Goal: Task Accomplishment & Management: Manage account settings

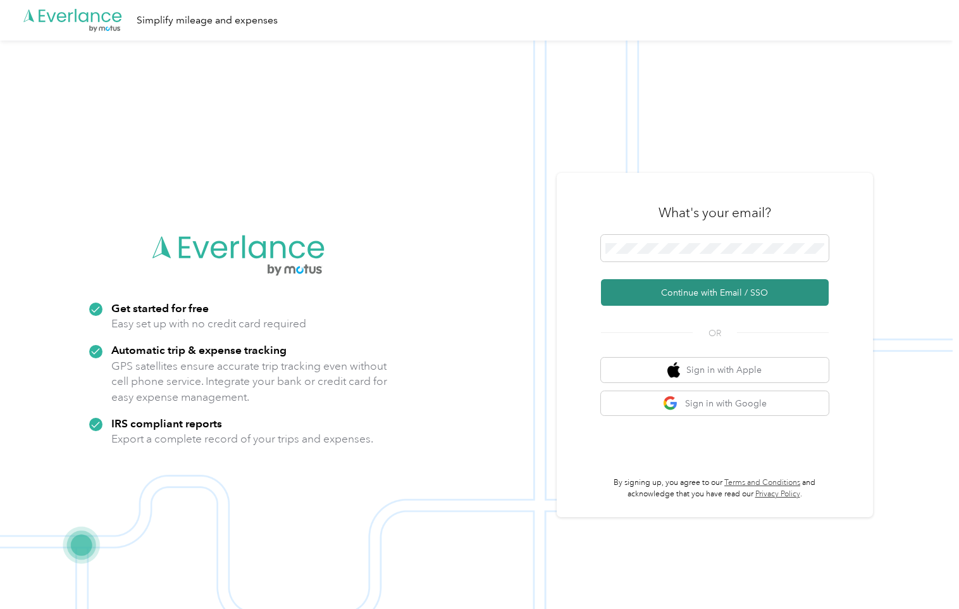
click at [666, 289] on button "Continue with Email / SSO" at bounding box center [715, 292] width 228 height 27
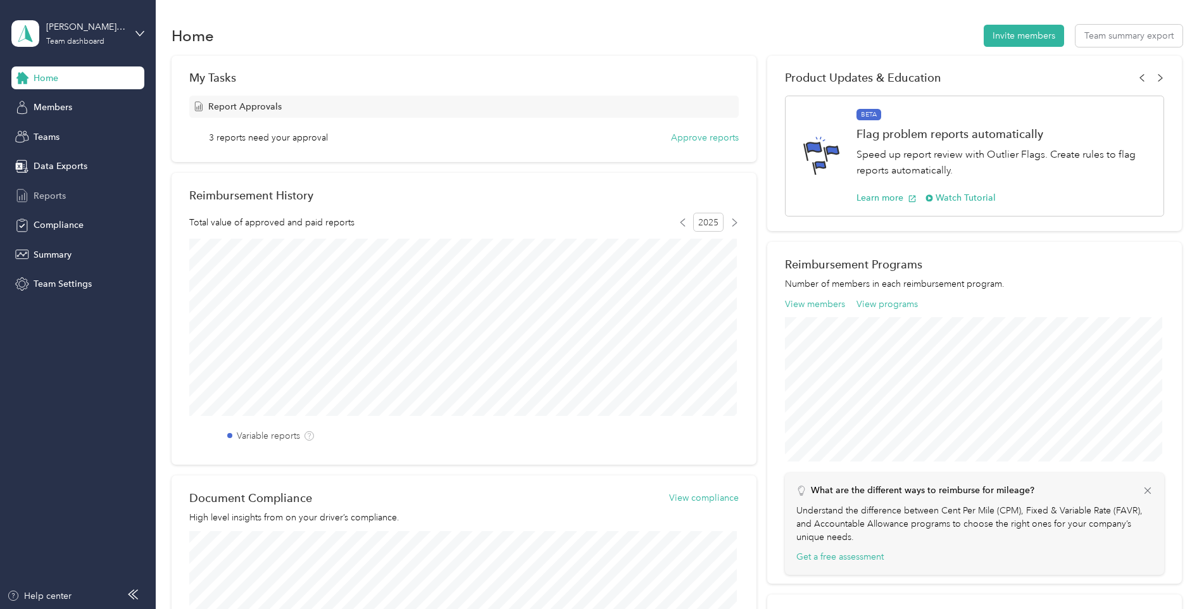
click at [58, 196] on span "Reports" at bounding box center [50, 195] width 32 height 13
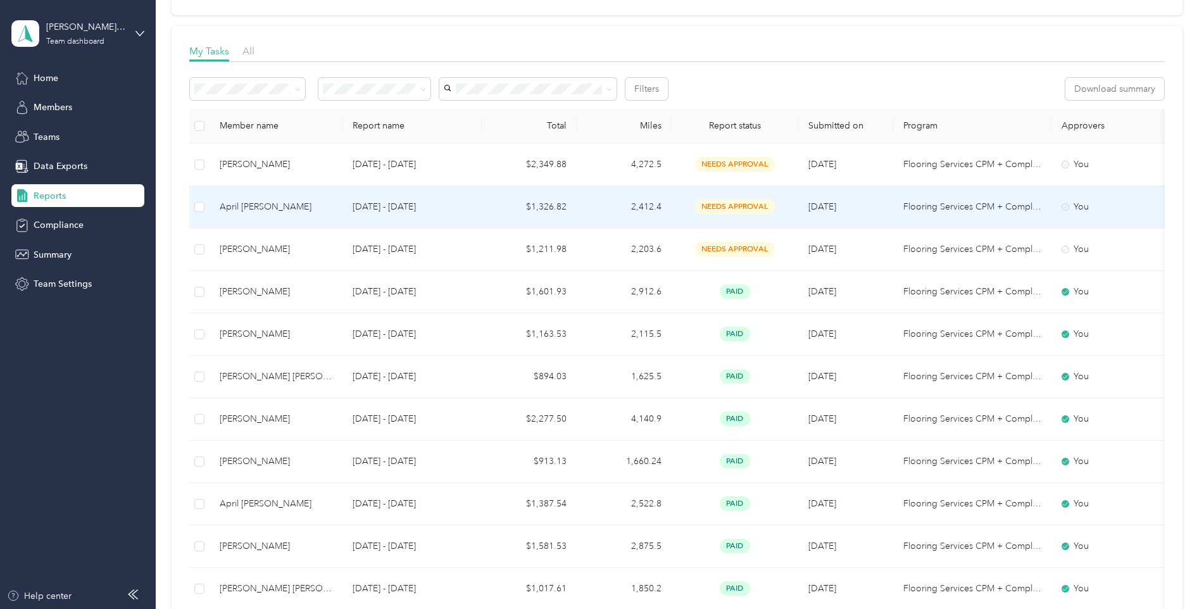
scroll to position [190, 0]
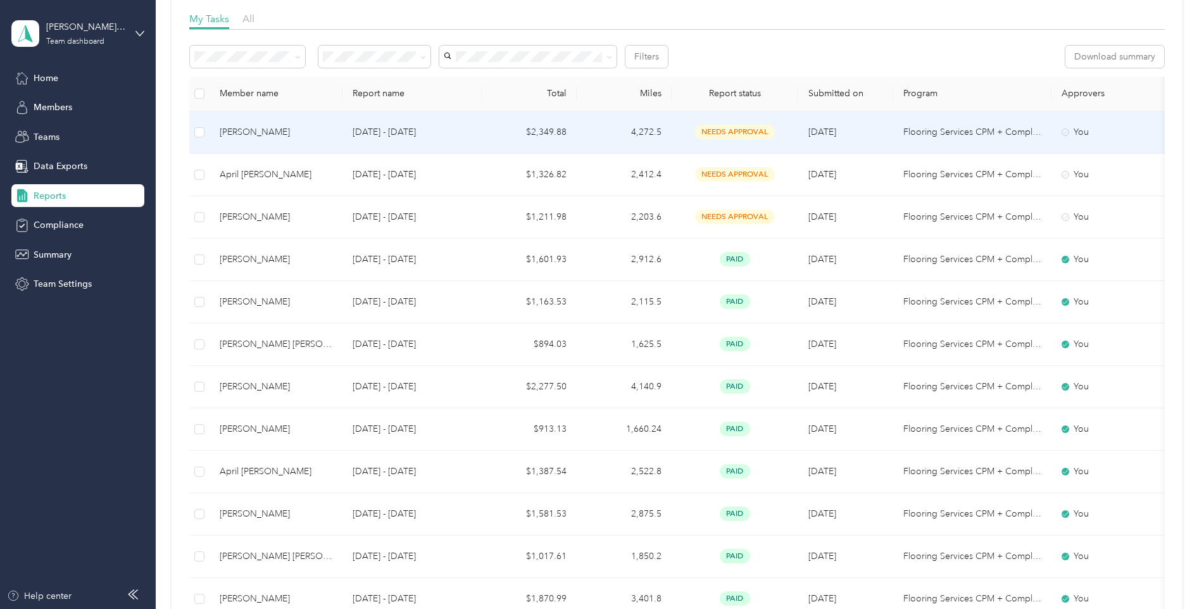
click at [333, 142] on td "[PERSON_NAME]" at bounding box center [275, 132] width 133 height 42
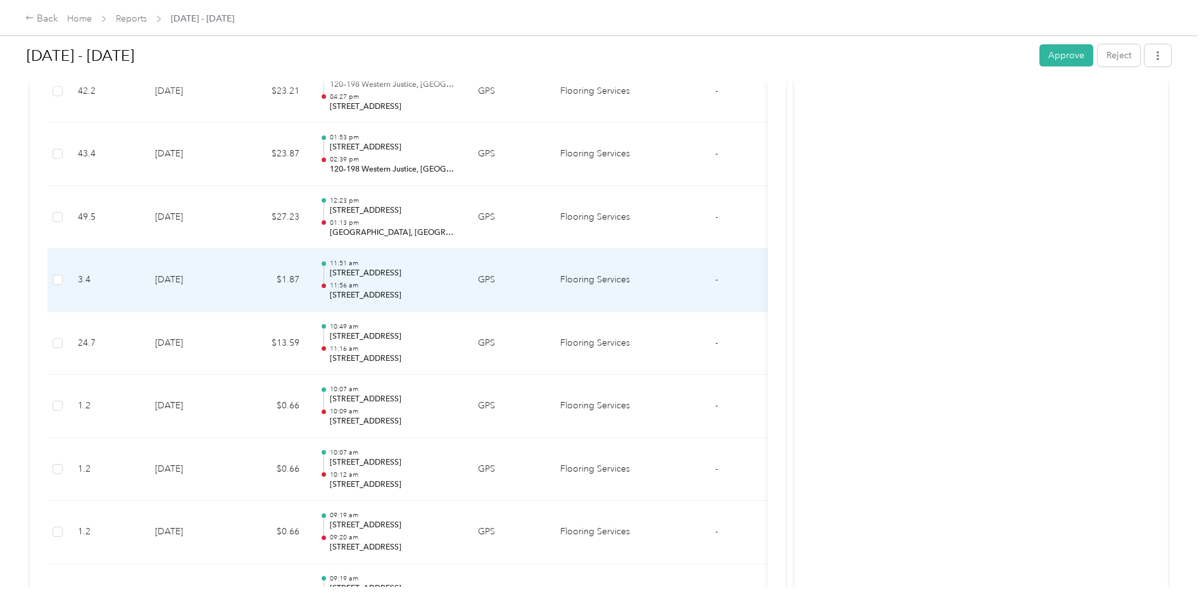
scroll to position [3860, 0]
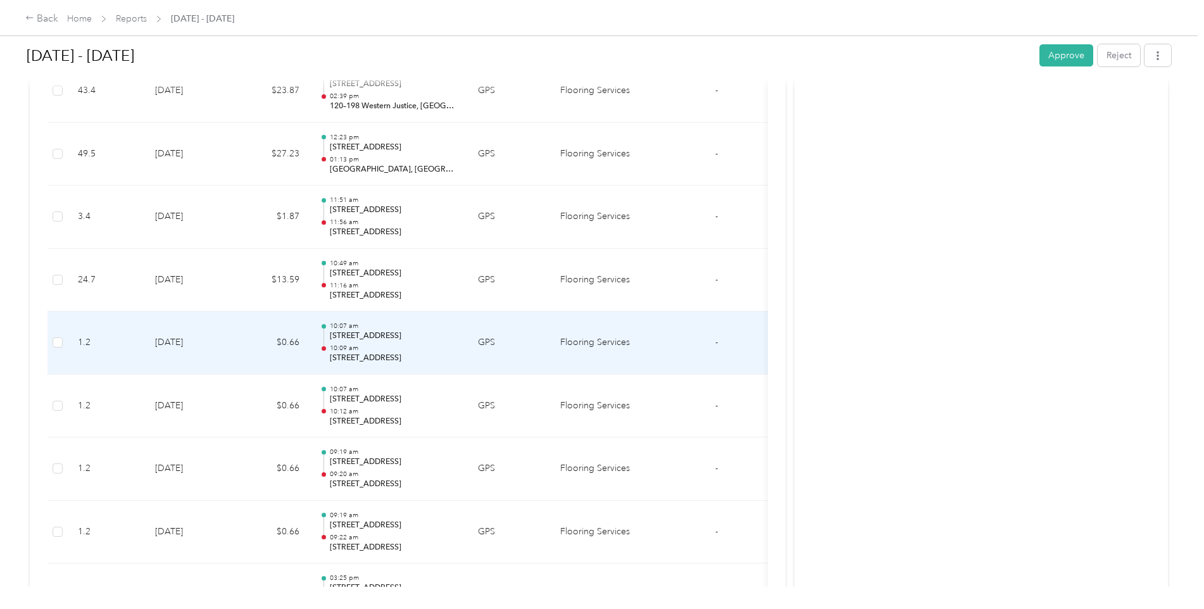
click at [278, 351] on td "$0.66" at bounding box center [272, 342] width 76 height 63
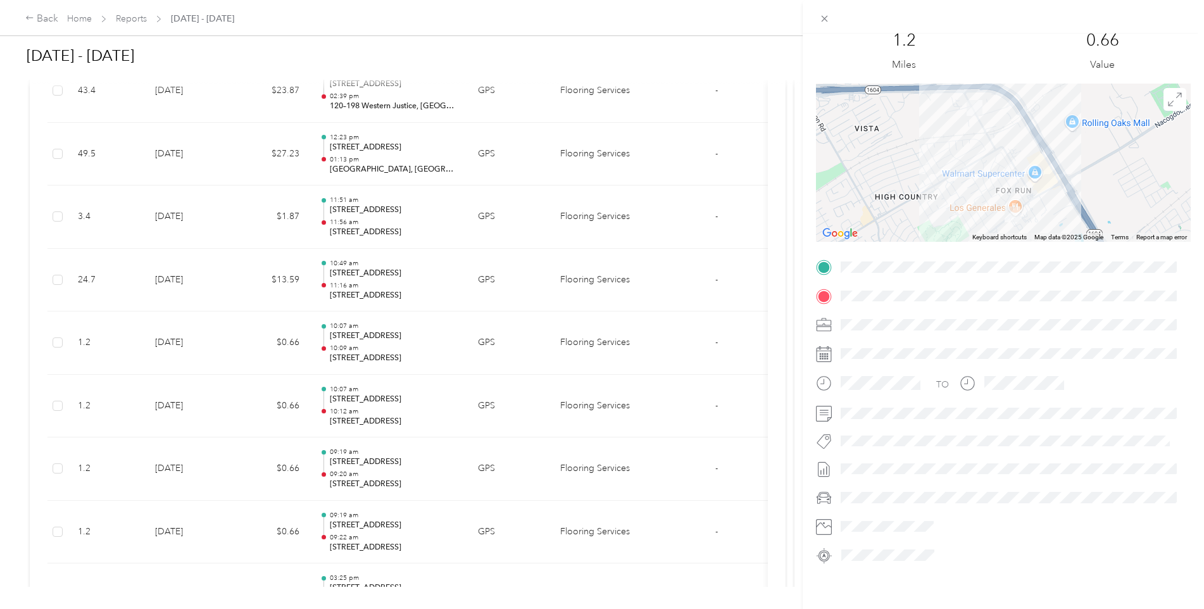
scroll to position [53, 0]
click at [717, 342] on div "Trip details This trip cannot be edited because it is either under review, appr…" at bounding box center [602, 304] width 1204 height 609
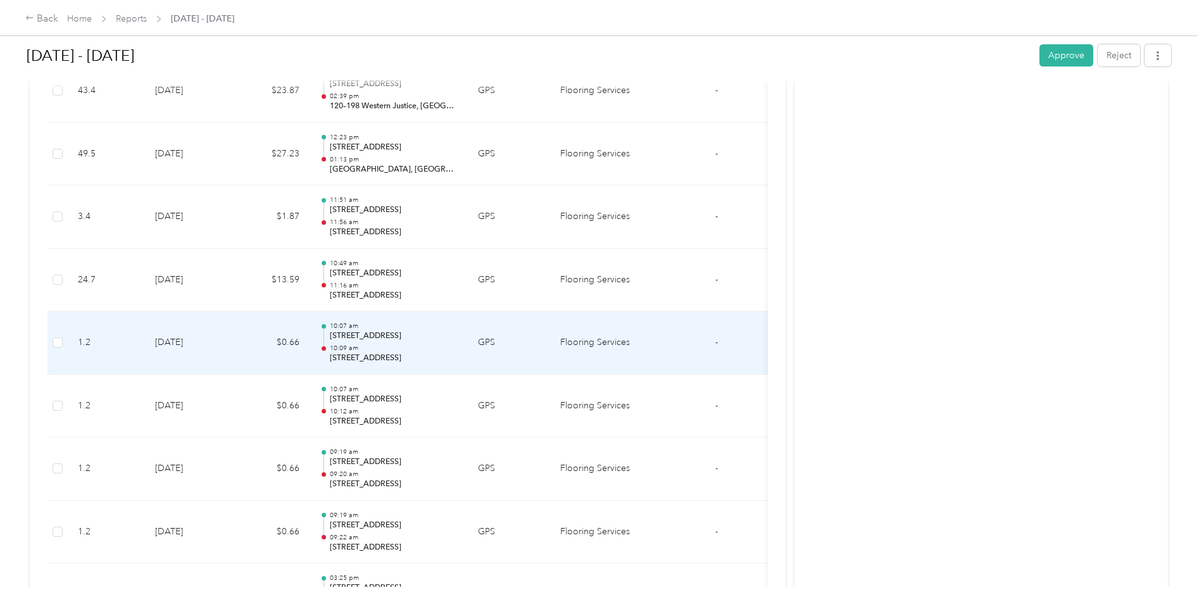
click at [714, 342] on td "-" at bounding box center [715, 342] width 47 height 63
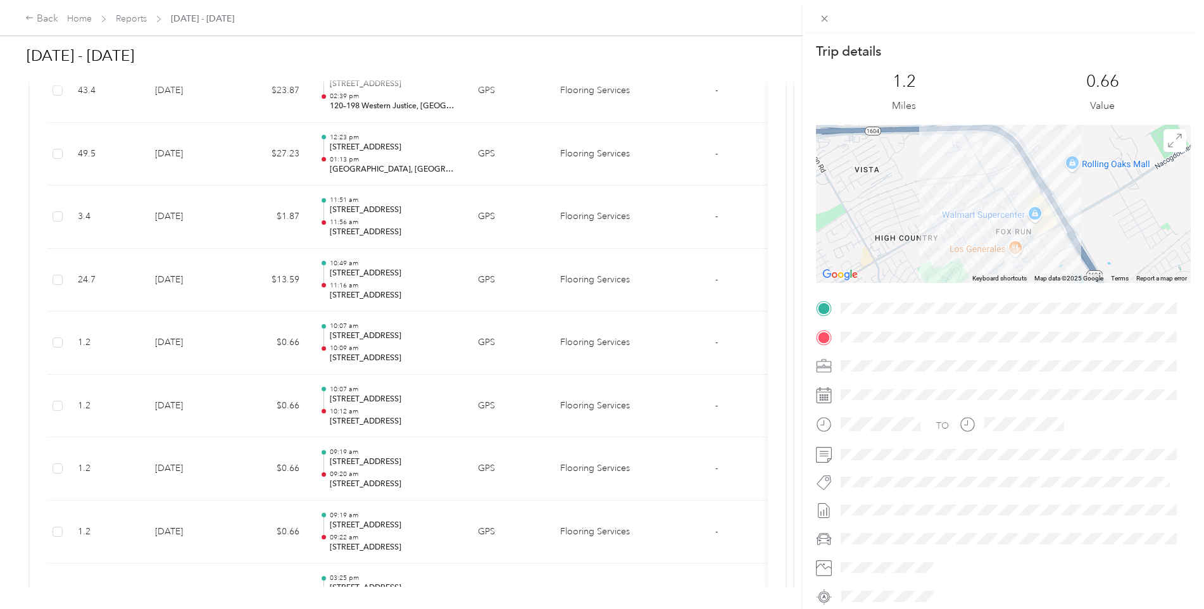
click at [60, 344] on div "Trip details This trip cannot be edited because it is either under review, appr…" at bounding box center [602, 304] width 1204 height 609
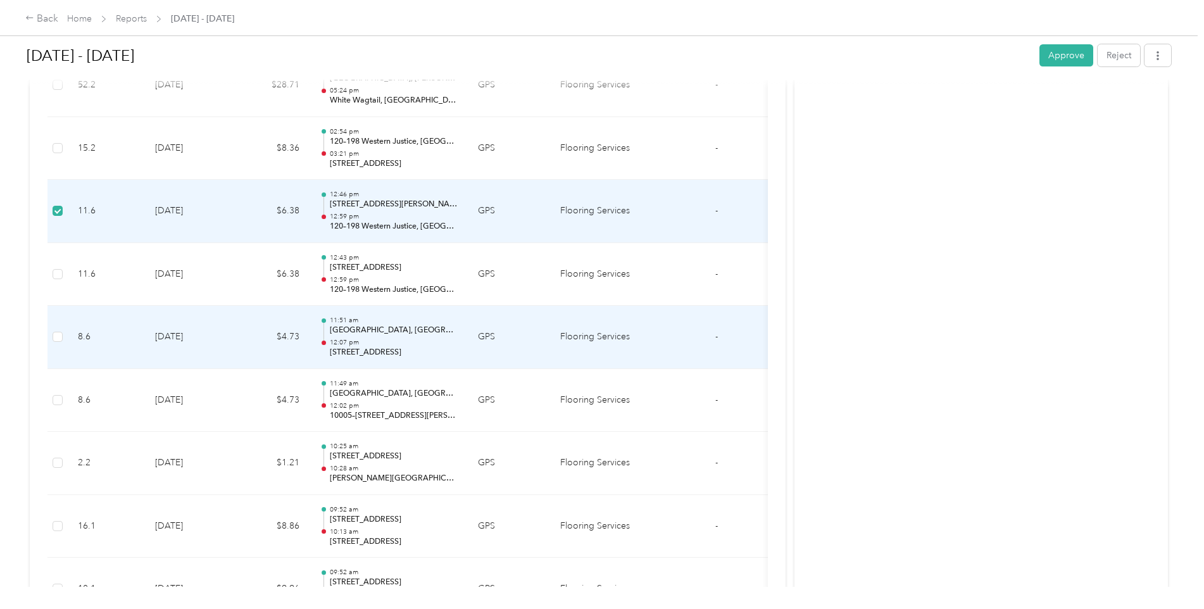
scroll to position [11174, 0]
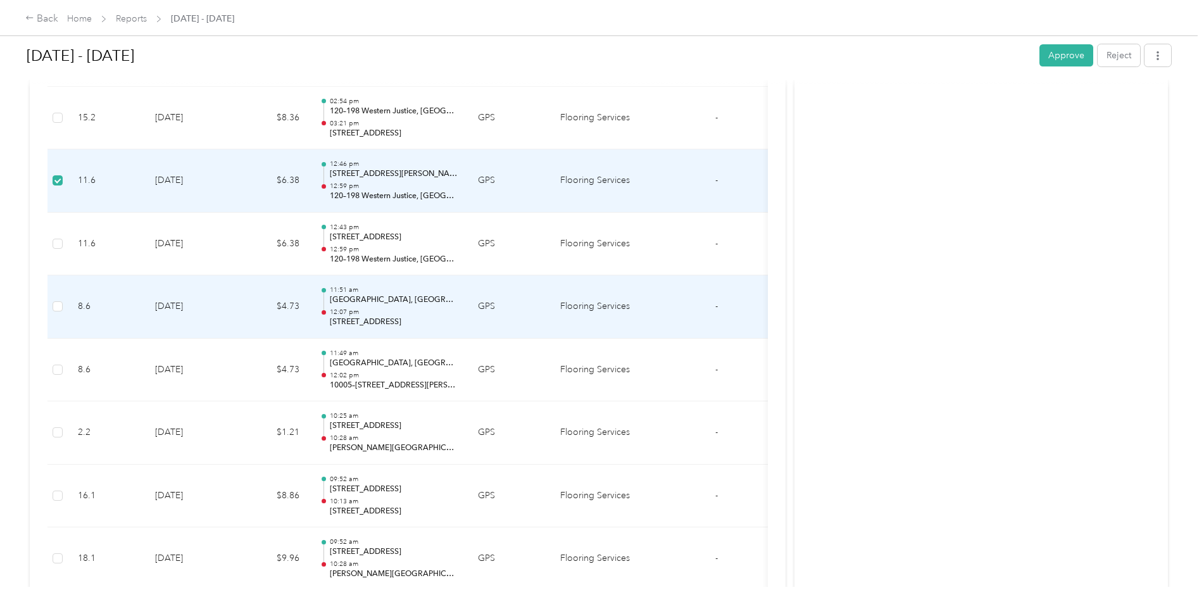
click at [52, 307] on td at bounding box center [57, 306] width 20 height 63
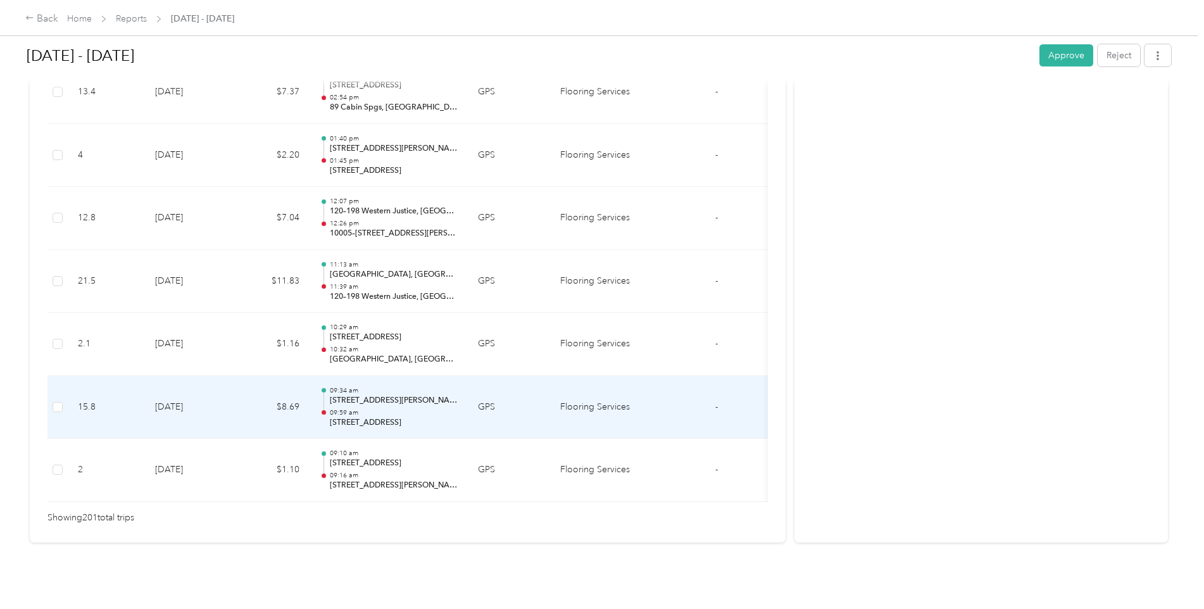
scroll to position [12667, 0]
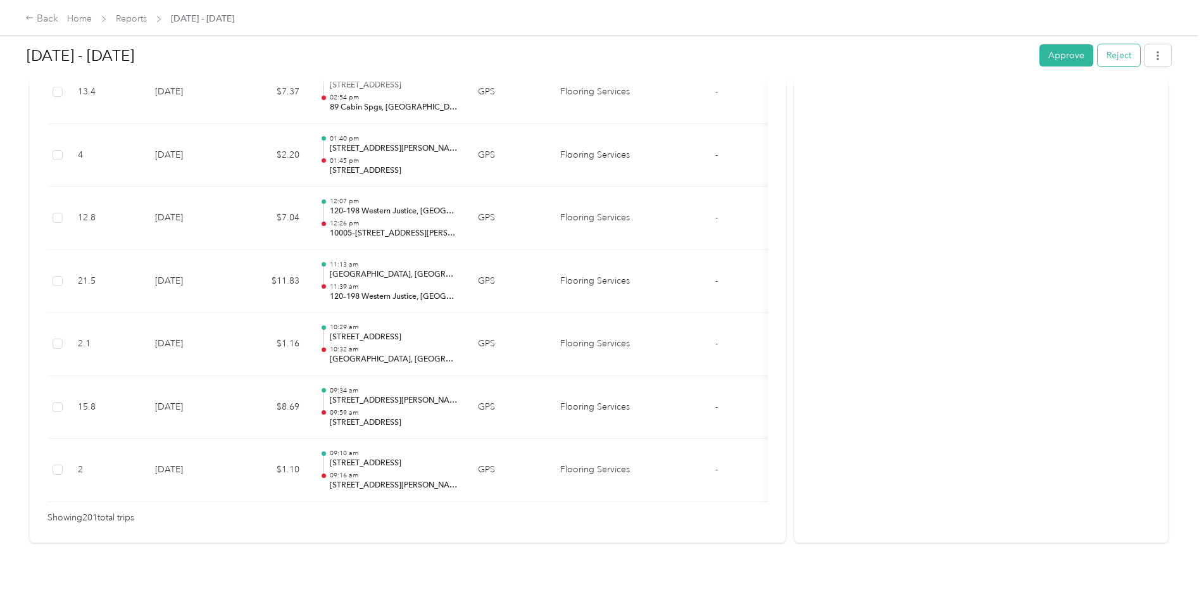
click at [959, 61] on button "Reject" at bounding box center [1118, 55] width 42 height 22
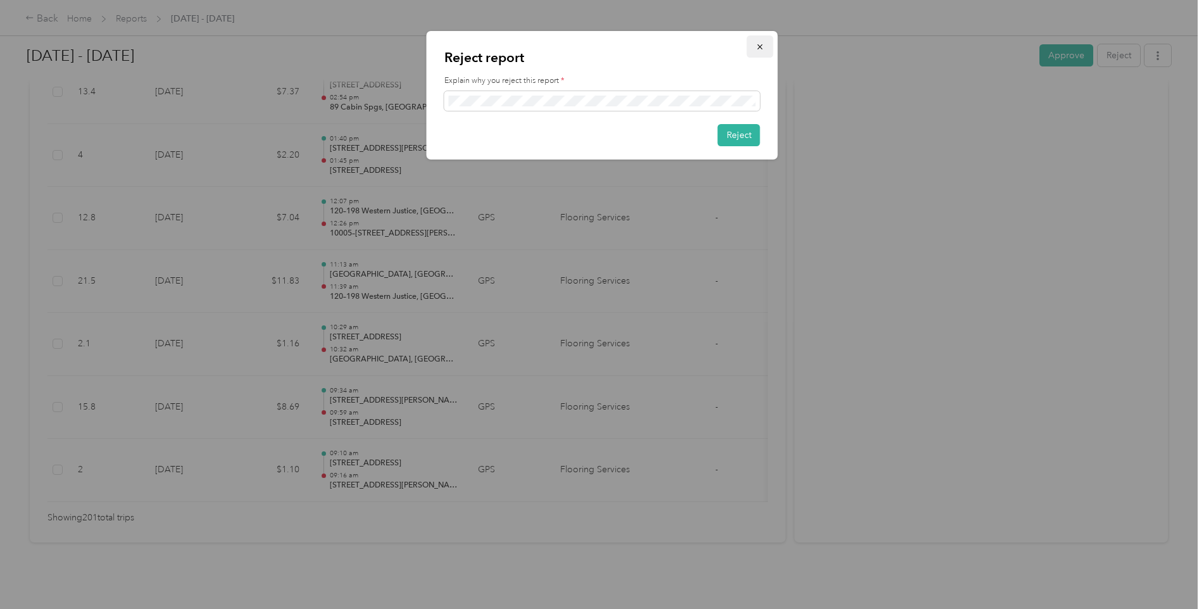
click at [759, 49] on icon "button" at bounding box center [760, 46] width 9 height 9
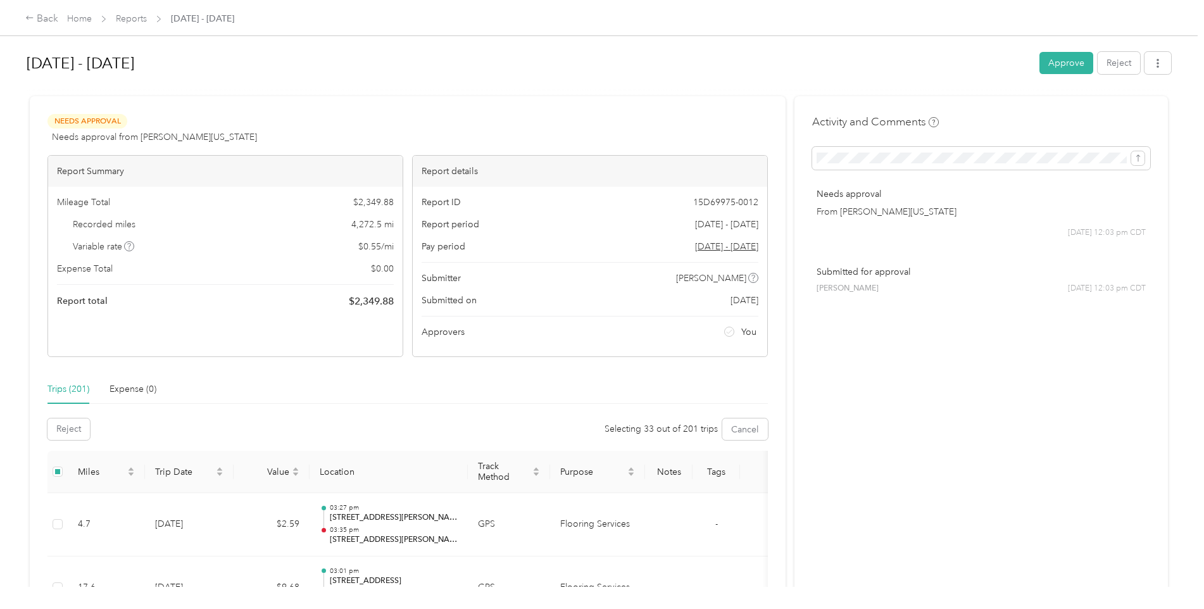
scroll to position [0, 0]
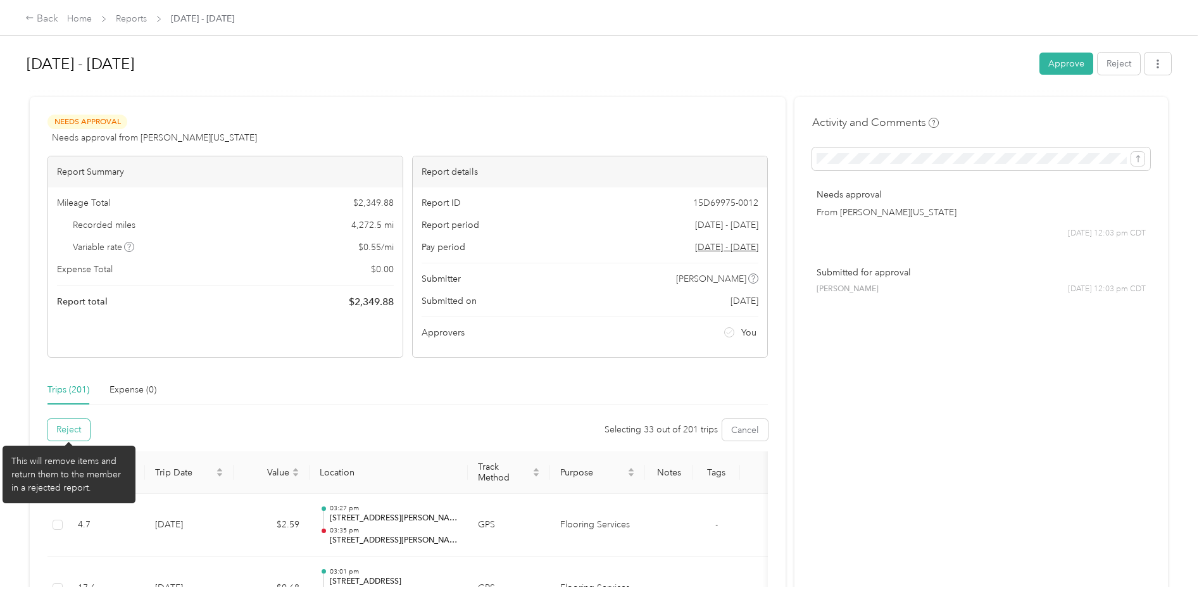
click at [69, 434] on button "Reject" at bounding box center [68, 430] width 42 height 22
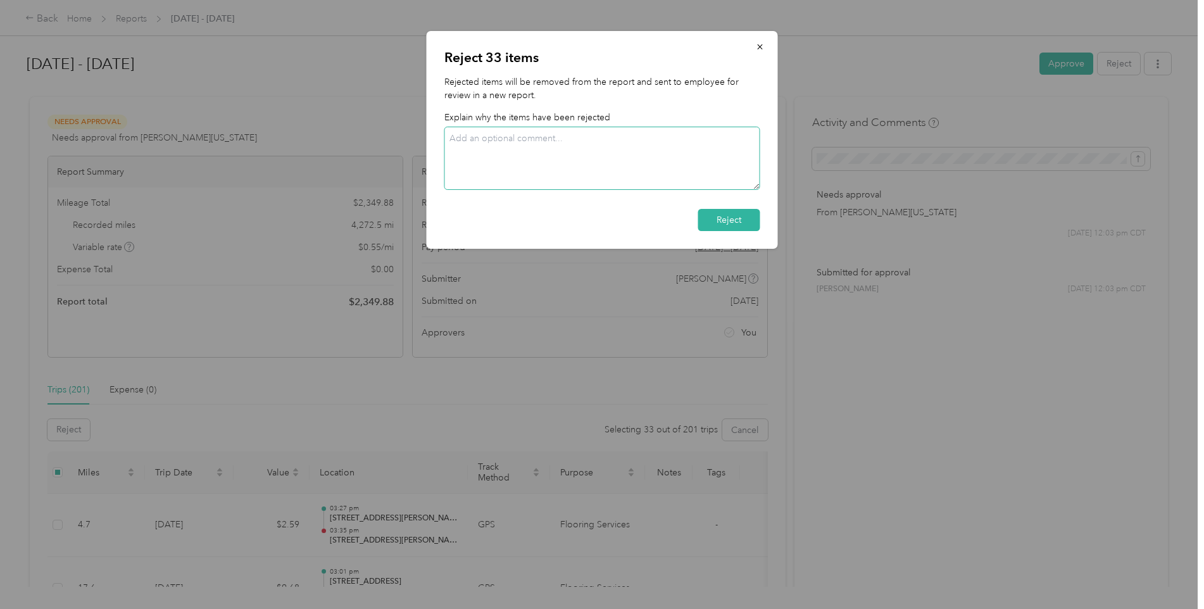
click at [533, 149] on textarea at bounding box center [602, 158] width 316 height 63
type textarea "Duplicate entries."
click at [738, 221] on button "Reject" at bounding box center [729, 220] width 62 height 22
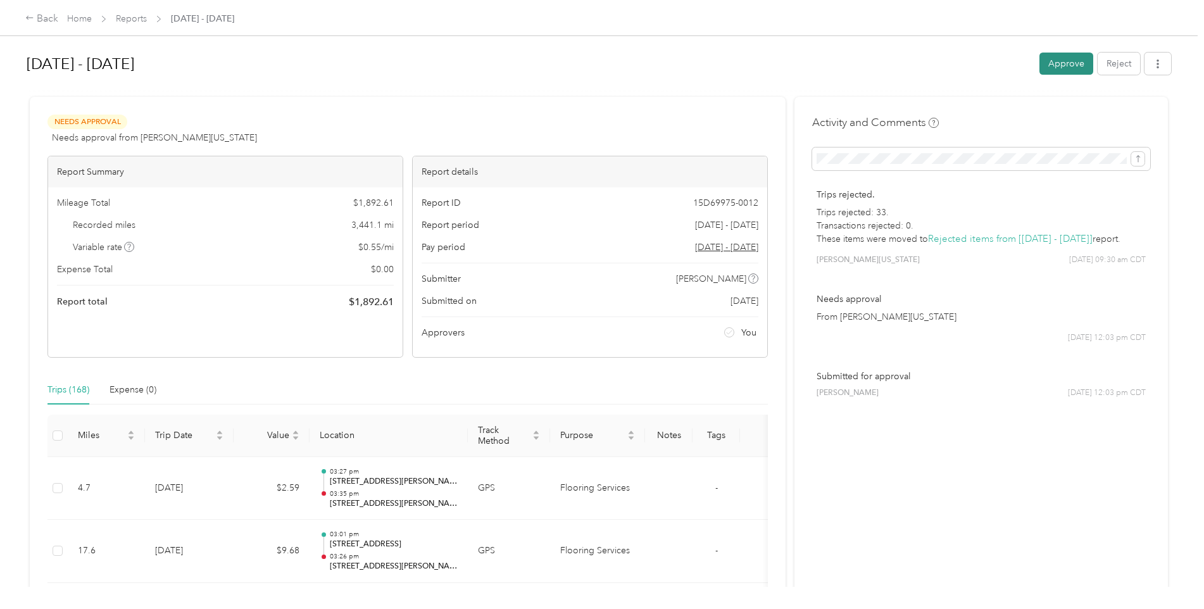
click at [959, 63] on button "Approve" at bounding box center [1066, 64] width 54 height 22
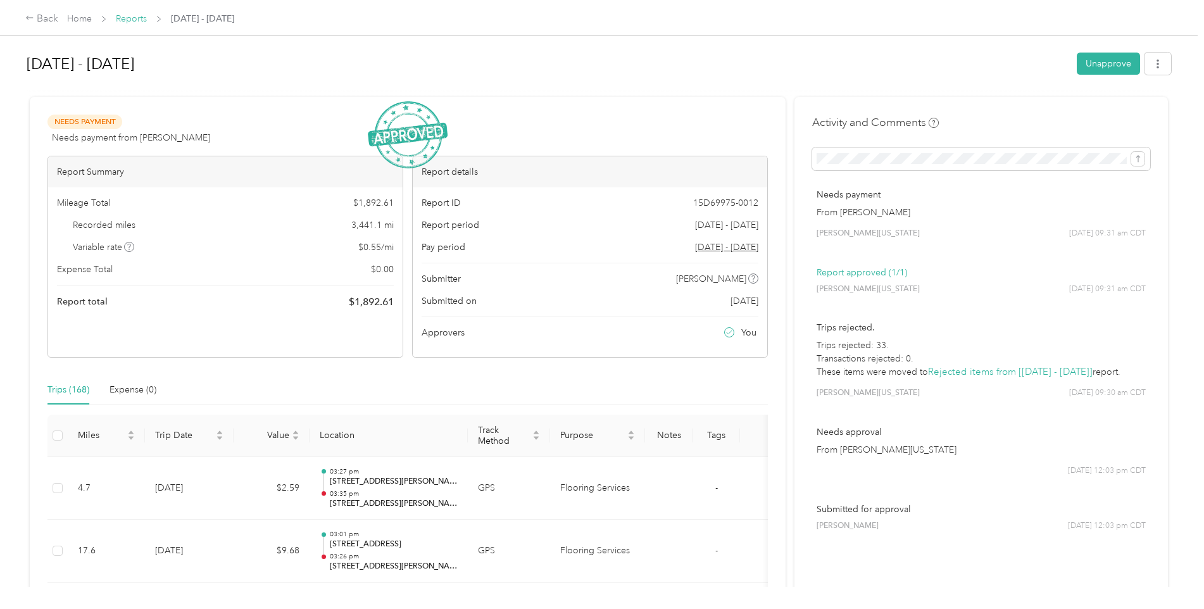
click at [132, 18] on link "Reports" at bounding box center [131, 18] width 31 height 11
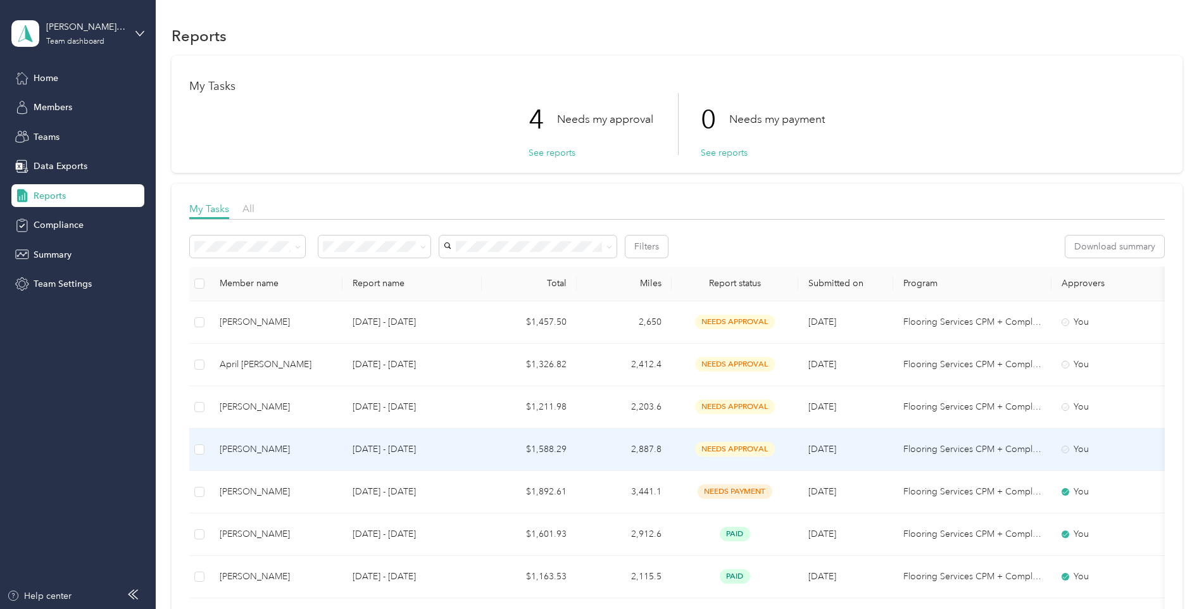
click at [271, 453] on div "[PERSON_NAME]" at bounding box center [276, 449] width 113 height 14
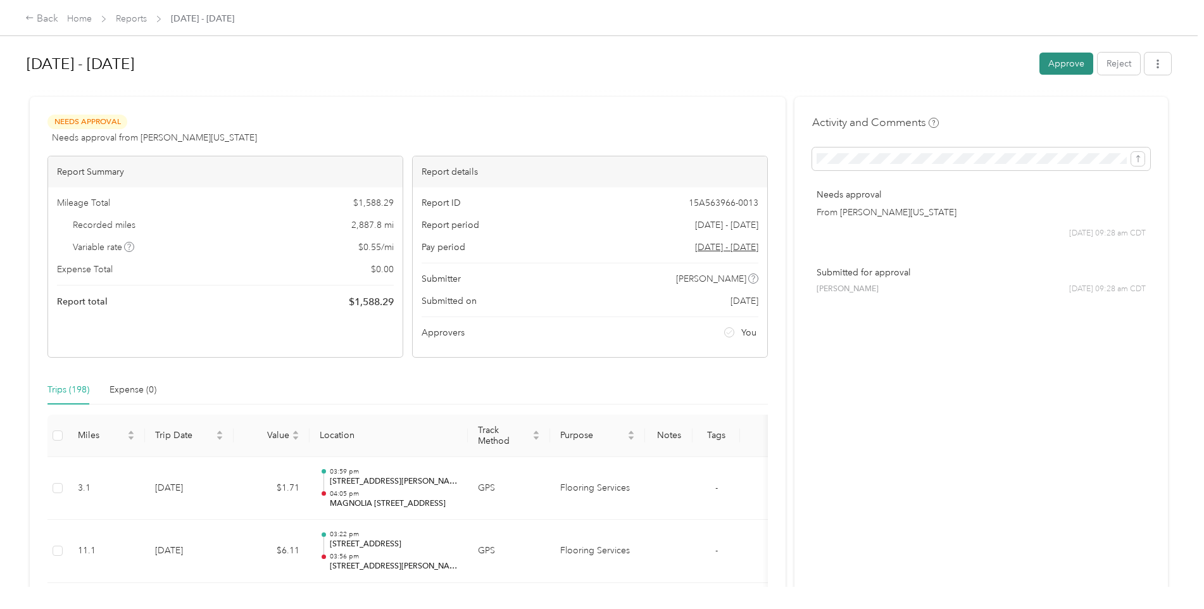
click at [959, 62] on button "Approve" at bounding box center [1066, 64] width 54 height 22
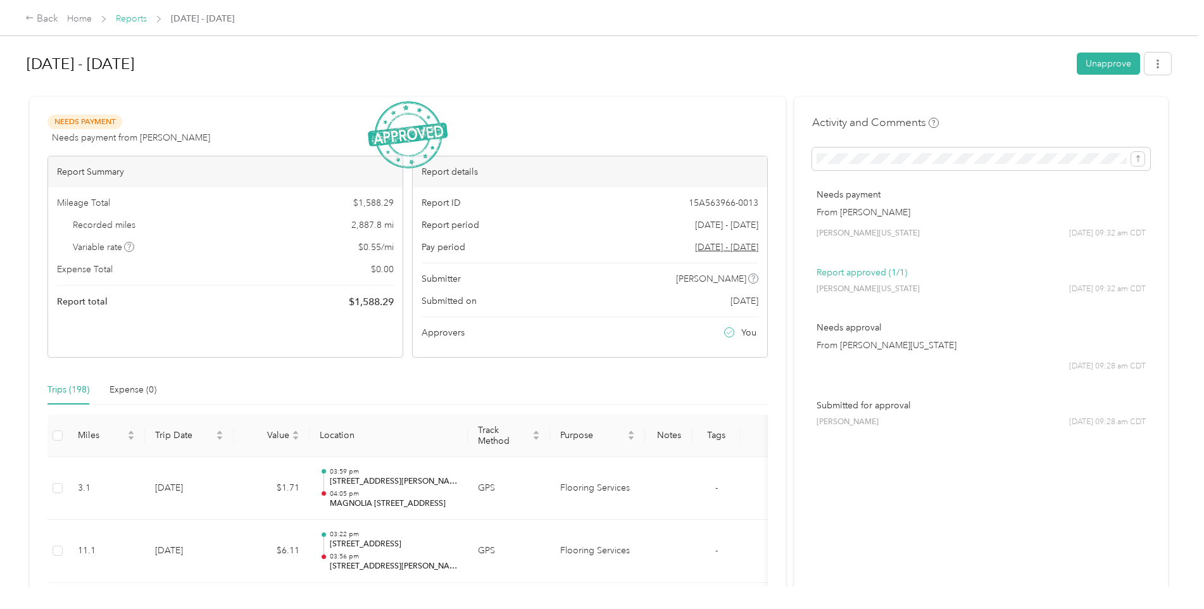
click at [133, 17] on link "Reports" at bounding box center [131, 18] width 31 height 11
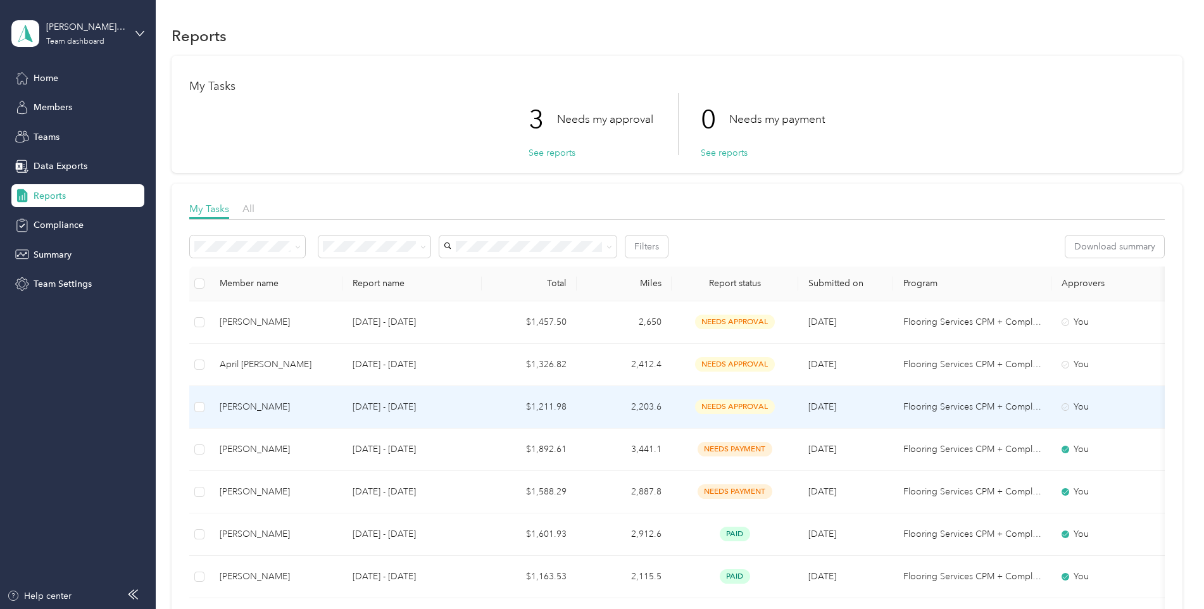
click at [328, 404] on div "[PERSON_NAME]" at bounding box center [276, 407] width 113 height 14
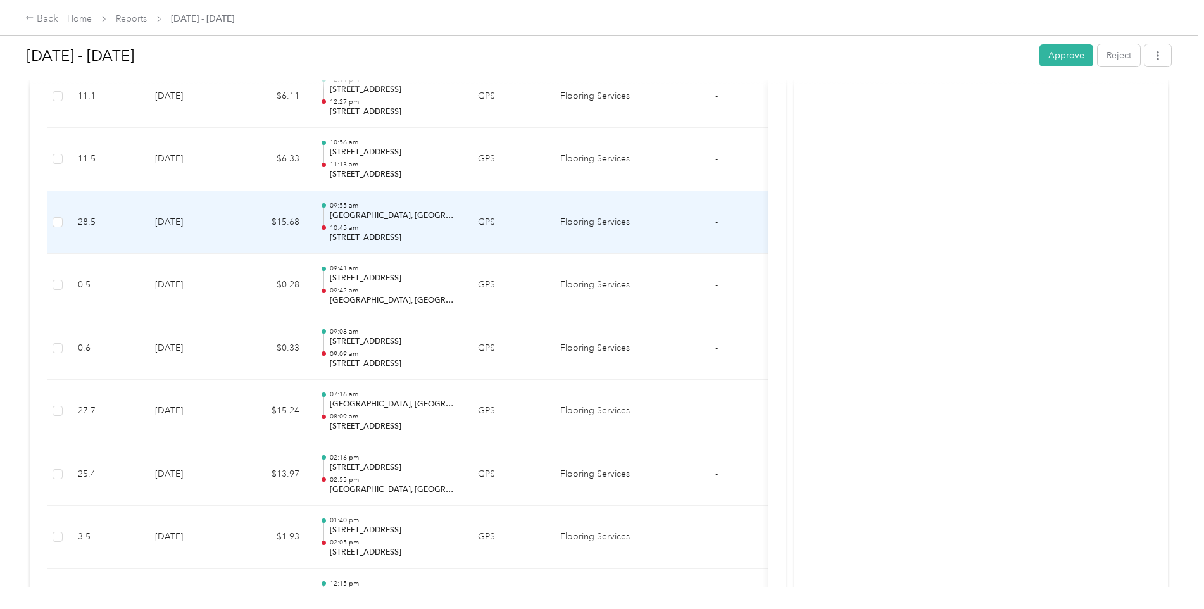
scroll to position [1392, 0]
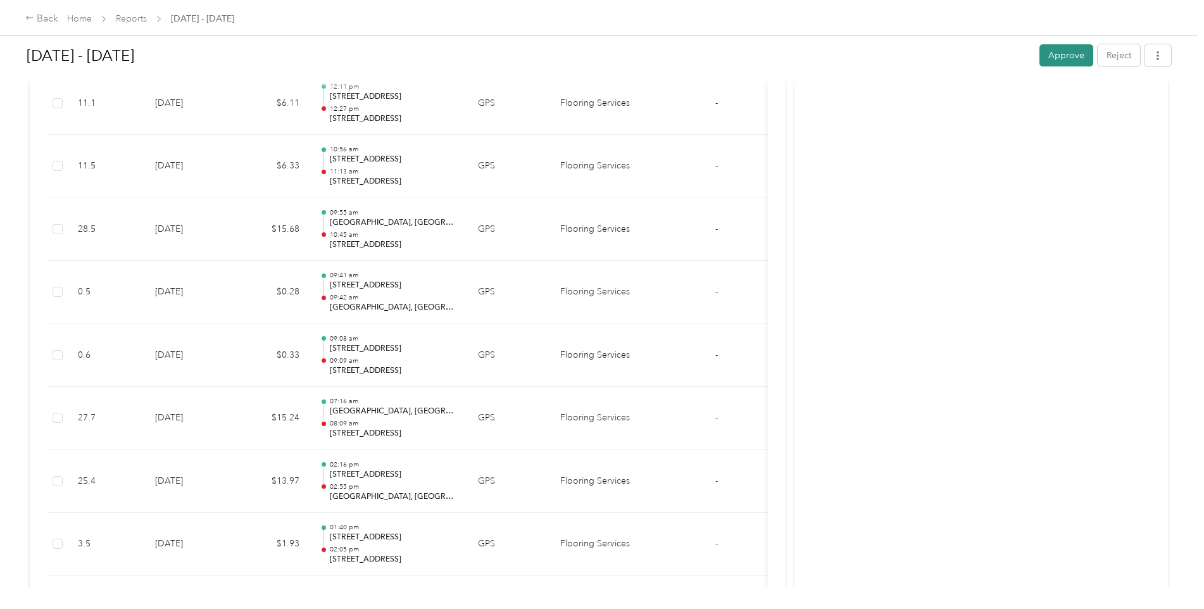
click at [959, 54] on button "Approve" at bounding box center [1066, 55] width 54 height 22
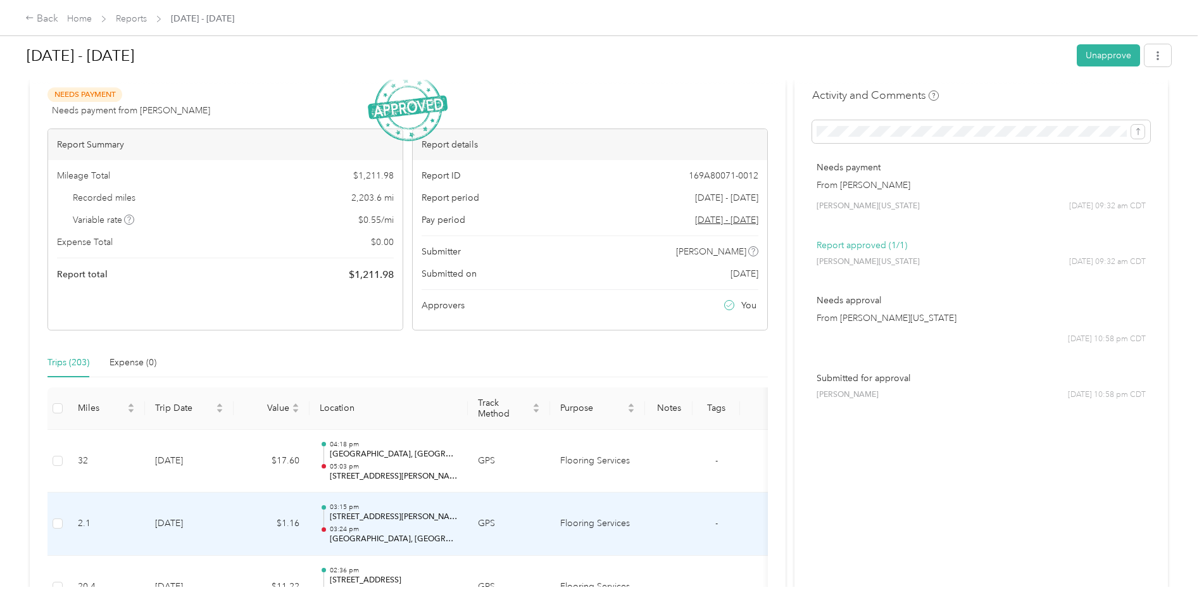
scroll to position [0, 0]
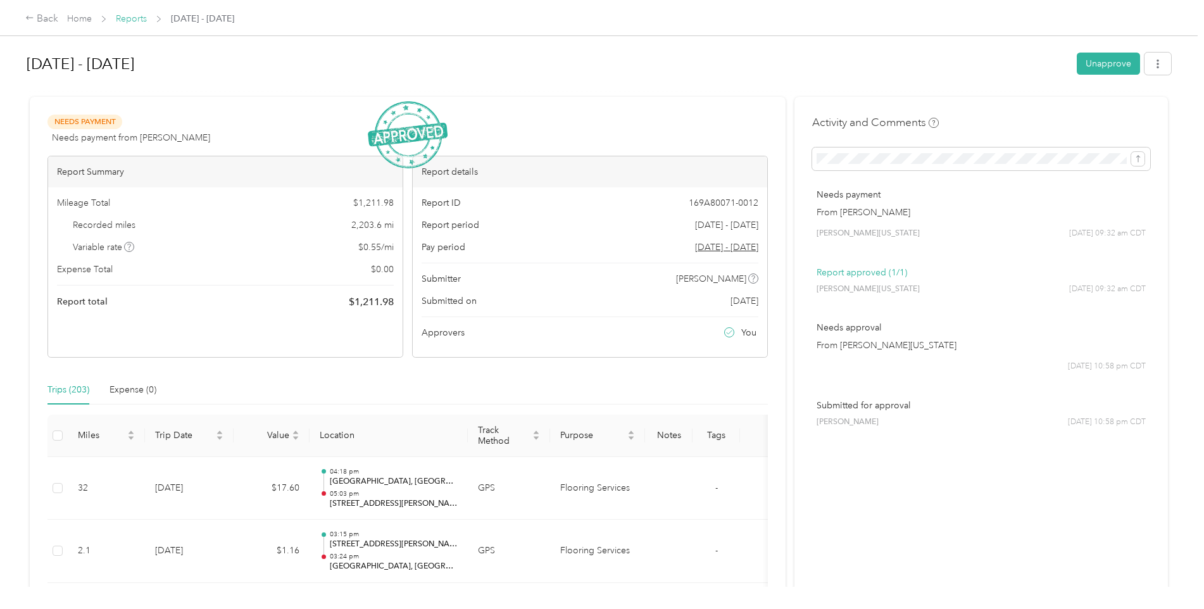
click at [135, 20] on link "Reports" at bounding box center [131, 18] width 31 height 11
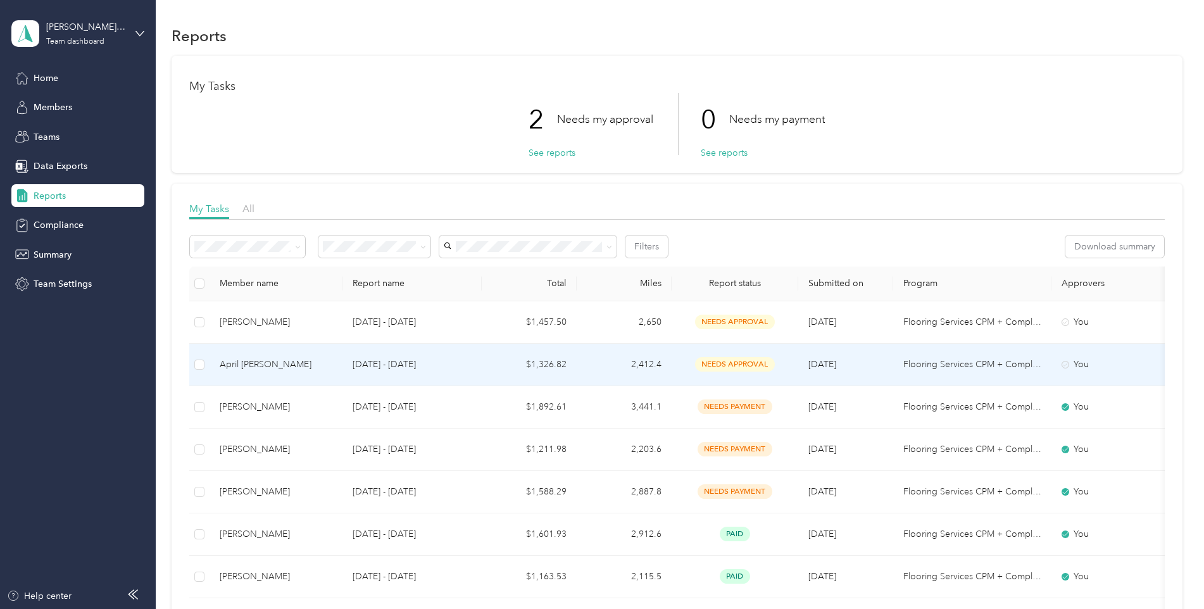
click at [290, 365] on div "April [PERSON_NAME]" at bounding box center [276, 365] width 113 height 14
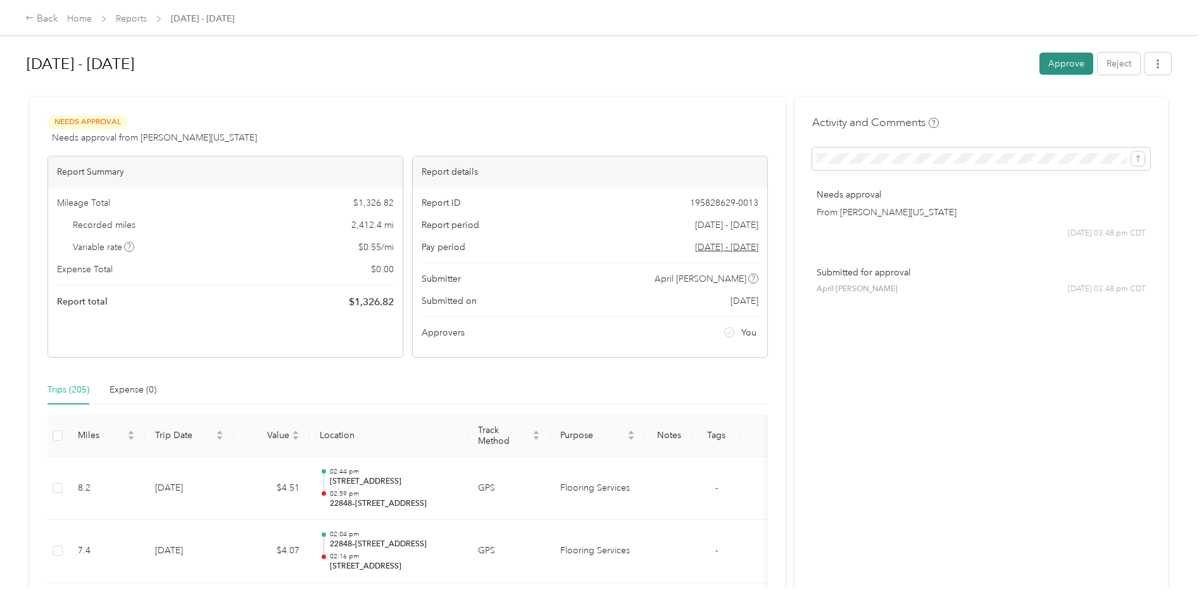
click at [959, 64] on button "Approve" at bounding box center [1066, 64] width 54 height 22
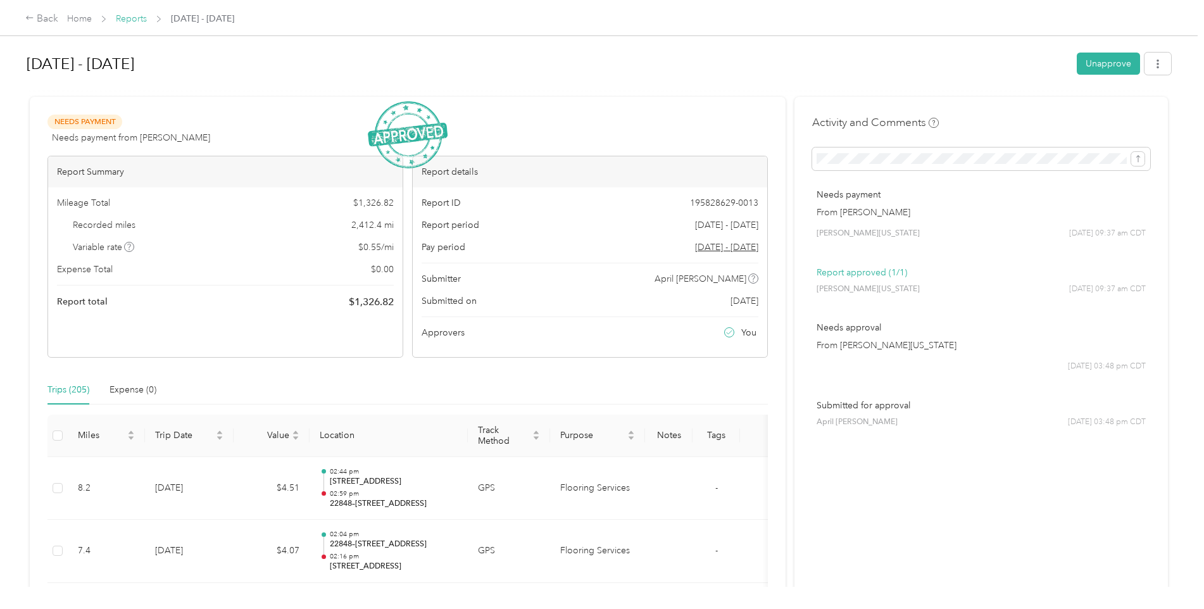
click at [130, 16] on link "Reports" at bounding box center [131, 18] width 31 height 11
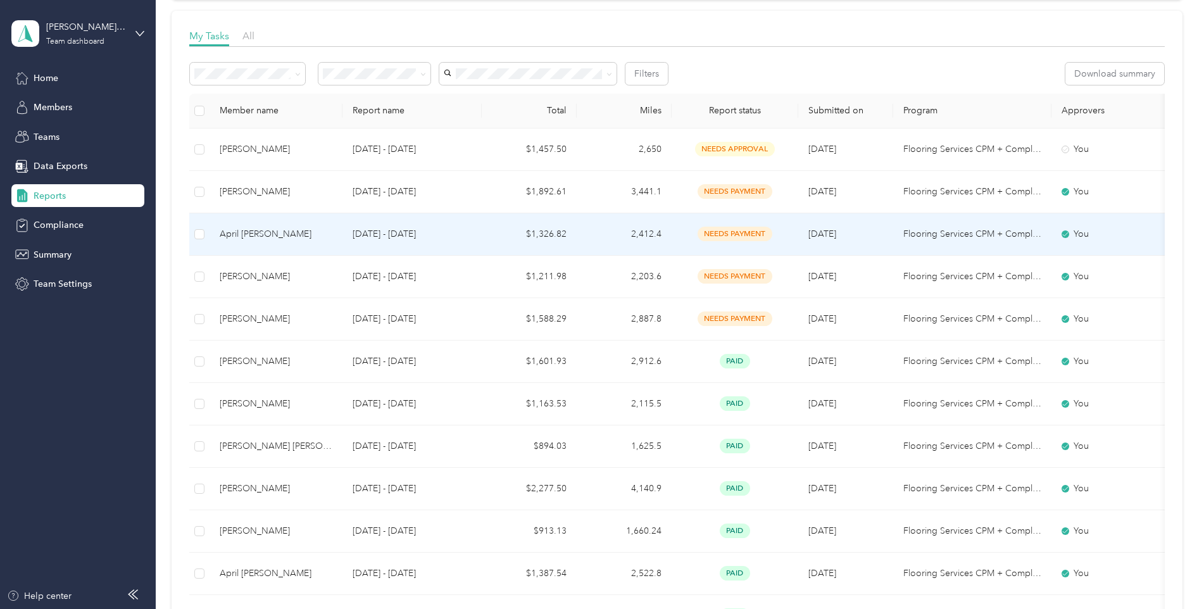
scroll to position [190, 0]
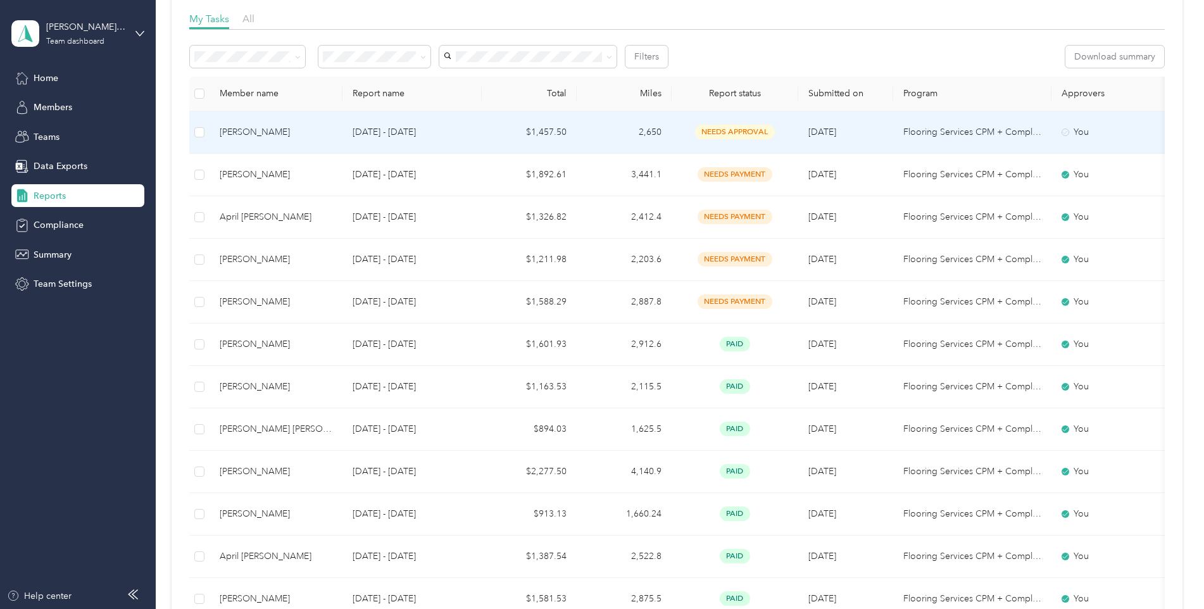
click at [296, 132] on div "[PERSON_NAME]" at bounding box center [276, 132] width 113 height 14
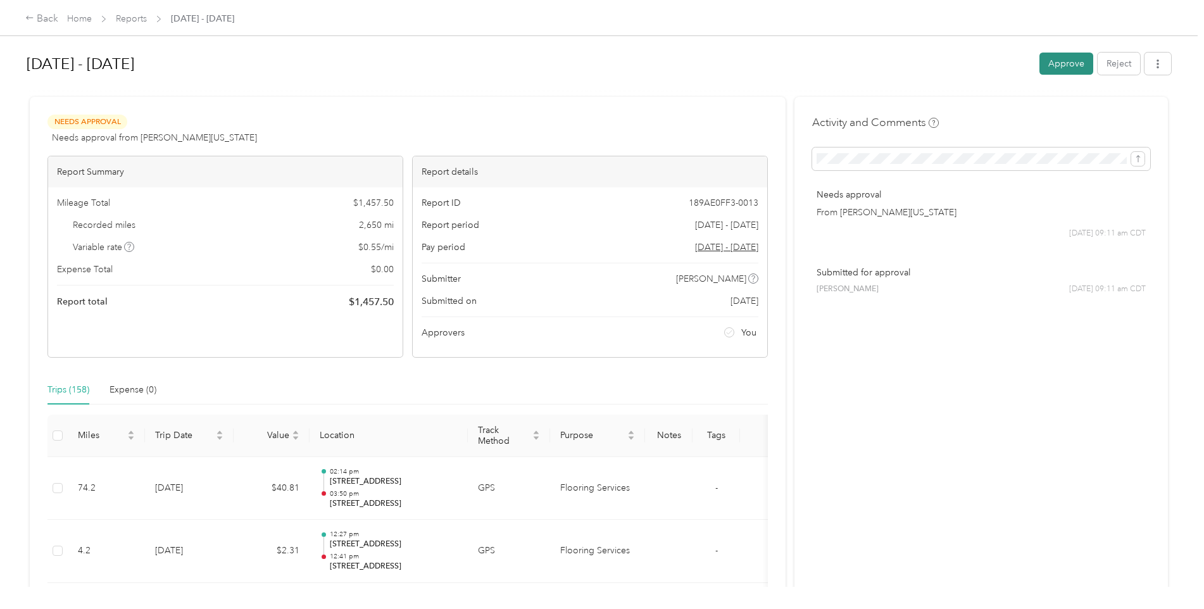
click at [959, 61] on button "Approve" at bounding box center [1066, 64] width 54 height 22
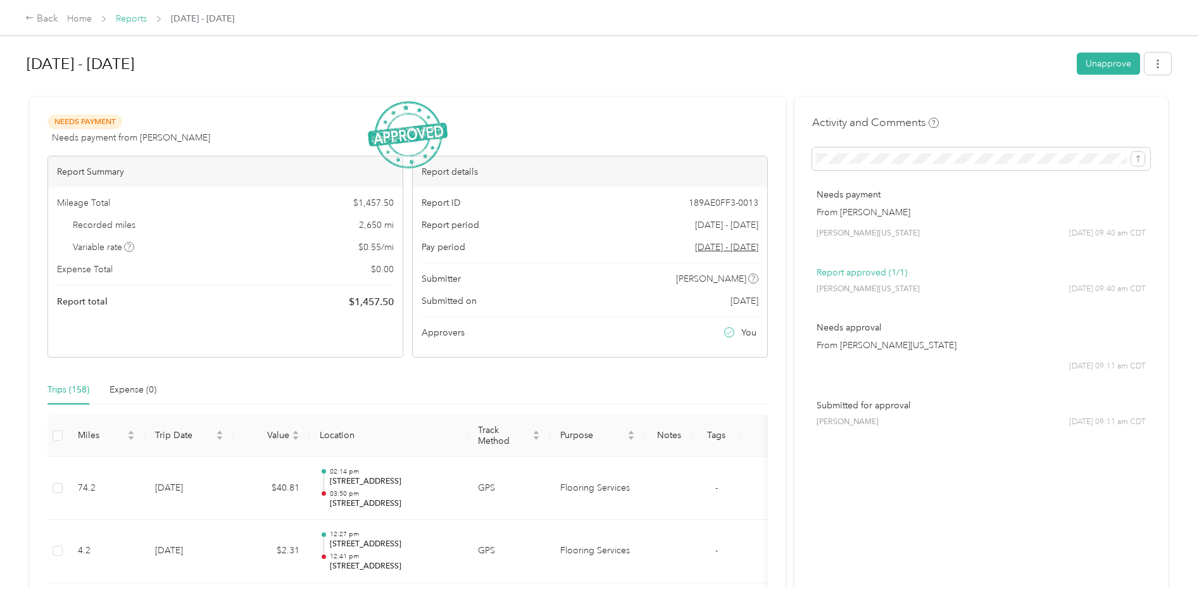
click at [137, 17] on link "Reports" at bounding box center [131, 18] width 31 height 11
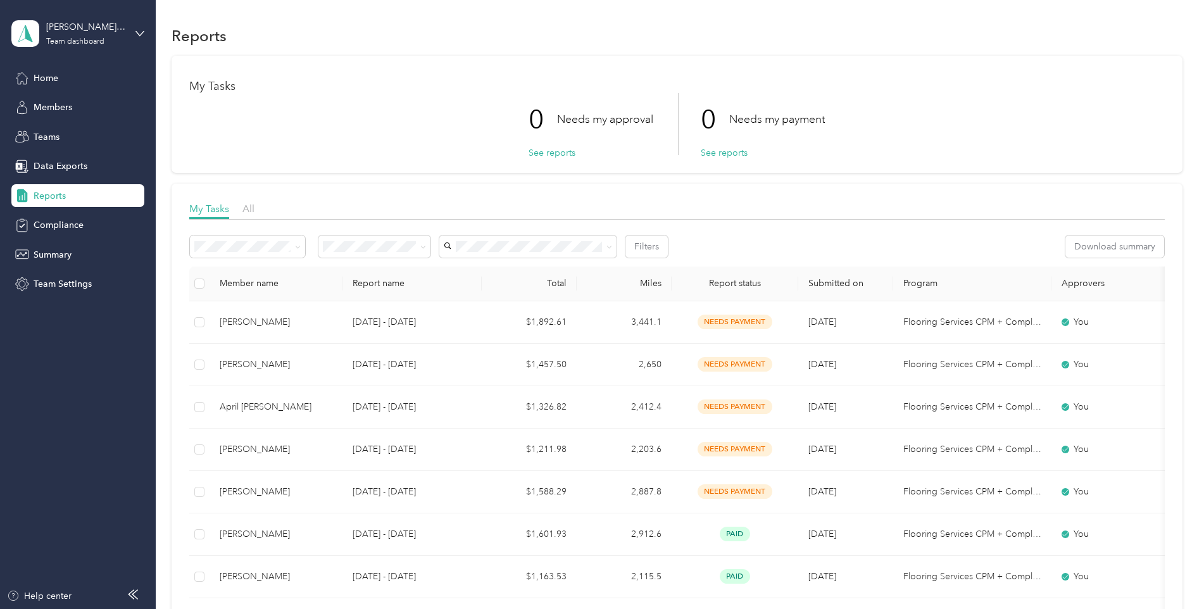
click at [89, 196] on div "Reports" at bounding box center [77, 195] width 133 height 23
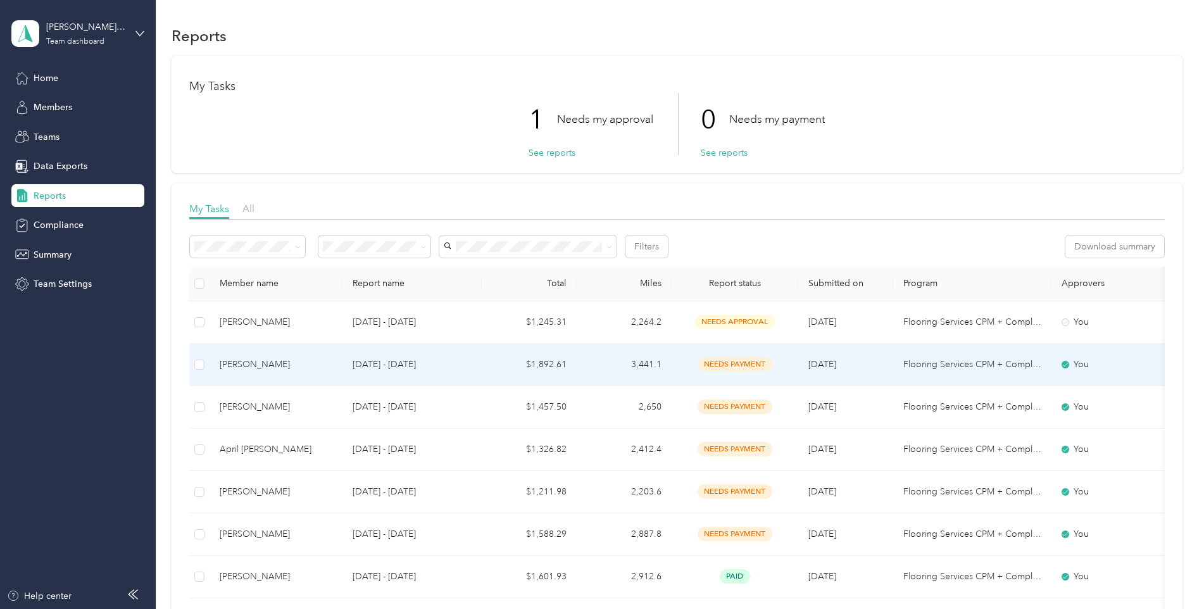
scroll to position [63, 0]
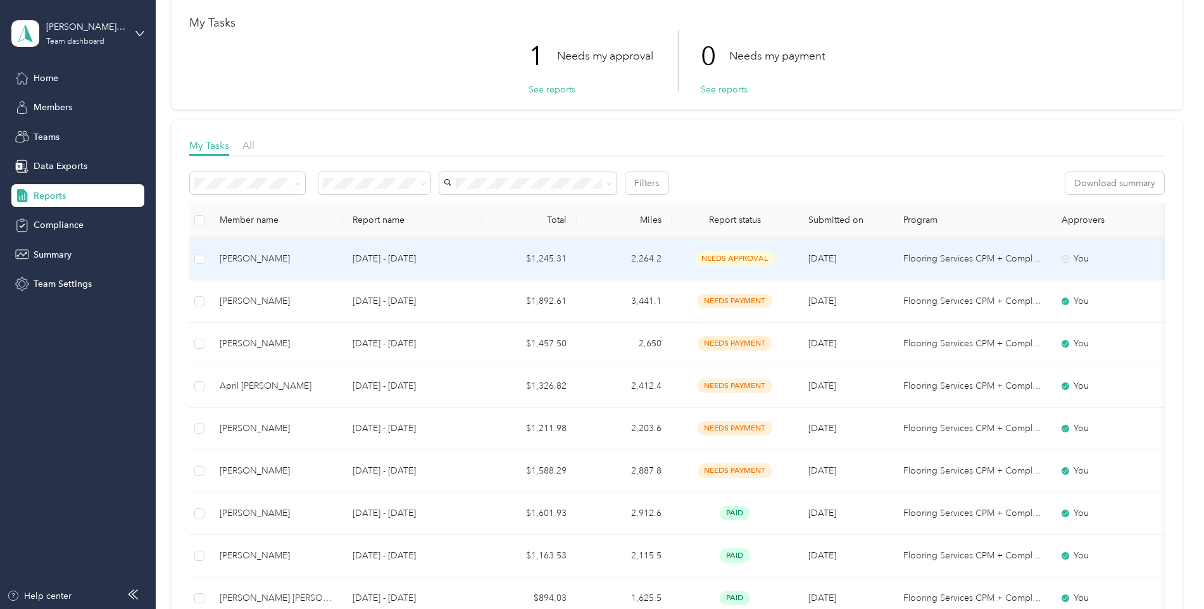
click at [425, 257] on p "[DATE] - [DATE]" at bounding box center [411, 259] width 119 height 14
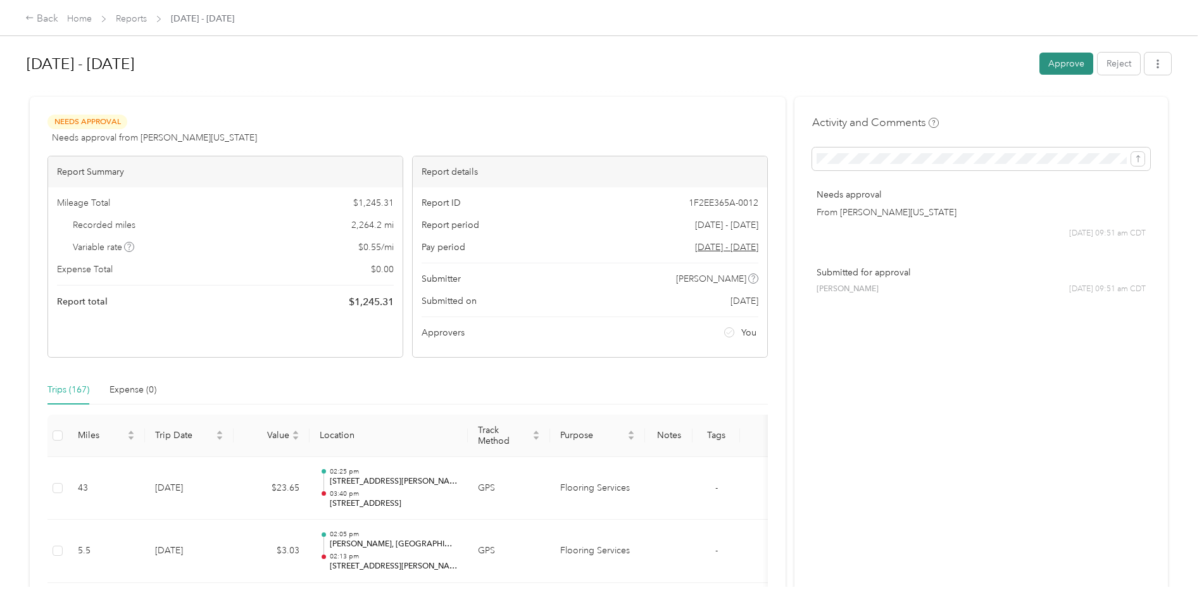
click at [1056, 68] on button "Approve" at bounding box center [1066, 64] width 54 height 22
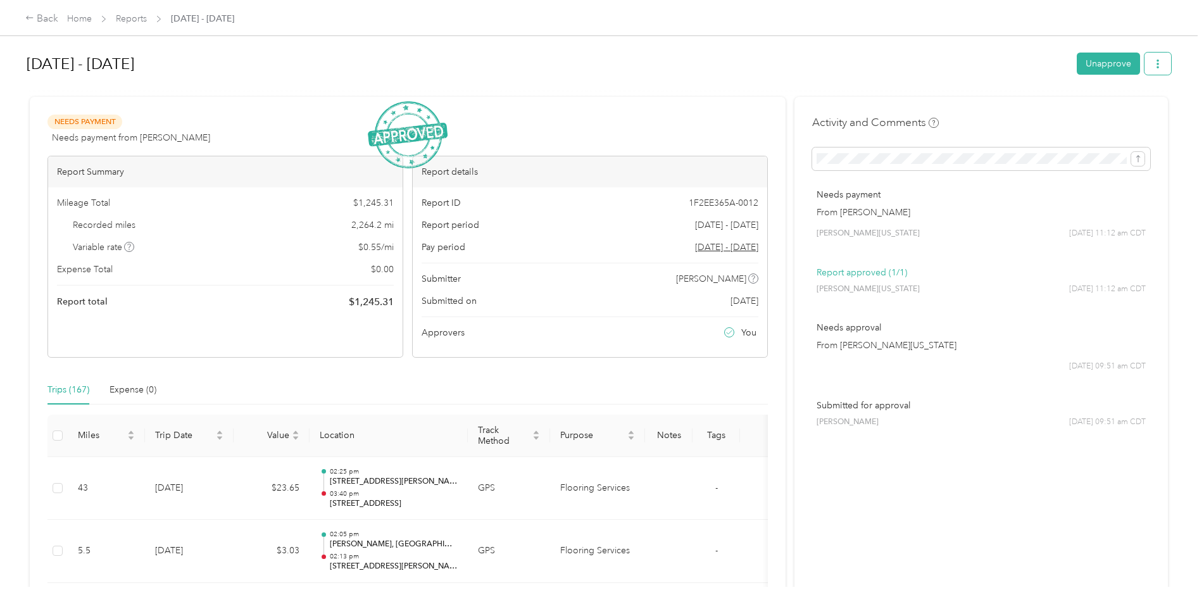
click at [1157, 63] on icon "button" at bounding box center [1157, 63] width 9 height 9
drag, startPoint x: 951, startPoint y: 54, endPoint x: 944, endPoint y: 56, distance: 7.1
click at [950, 54] on h1 "[DATE] - [DATE]" at bounding box center [547, 64] width 1041 height 30
click at [41, 17] on div "Back" at bounding box center [41, 18] width 33 height 15
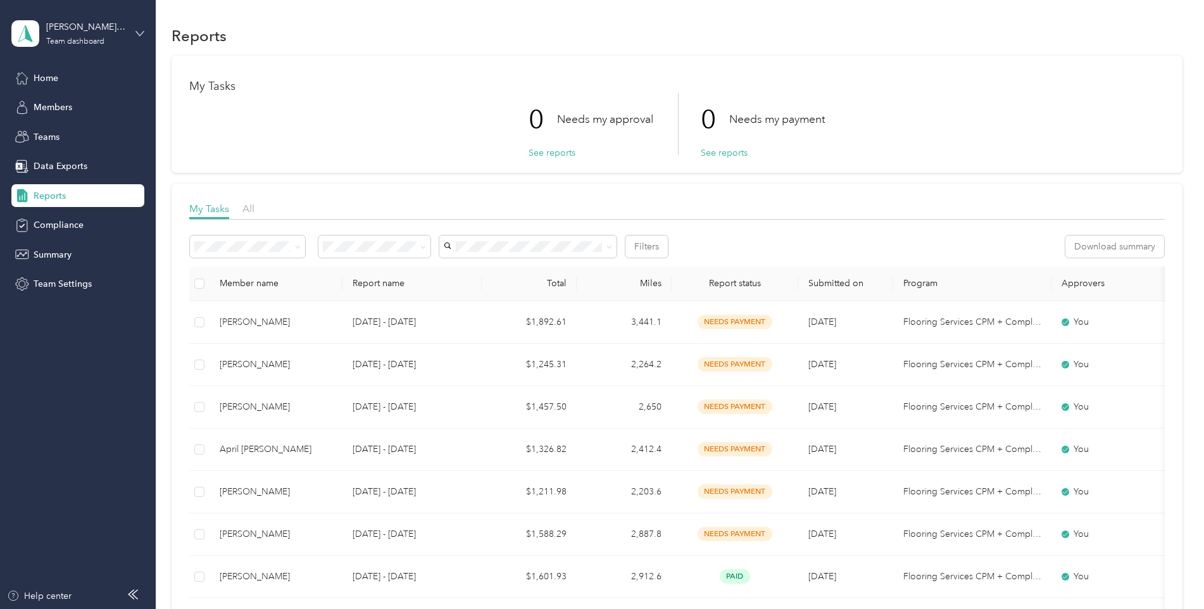
click at [136, 33] on icon at bounding box center [139, 33] width 9 height 9
click at [70, 156] on div "Log out" at bounding box center [47, 161] width 49 height 13
